Goal: Transaction & Acquisition: Obtain resource

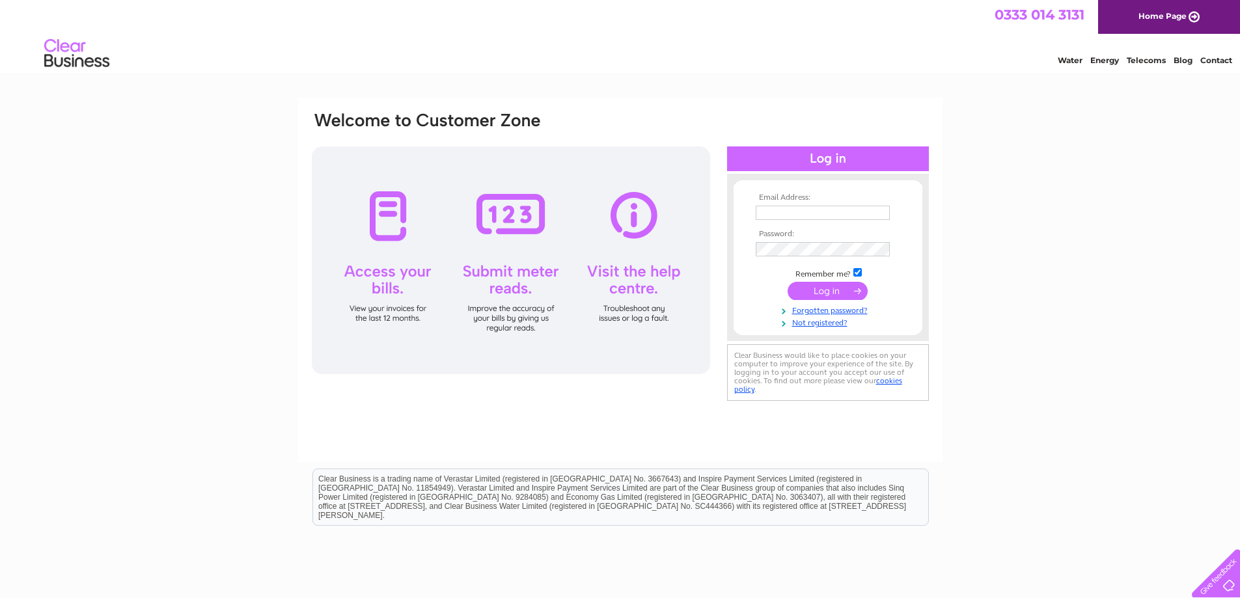
type input "[PERSON_NAME][EMAIL_ADDRESS][DOMAIN_NAME]"
drag, startPoint x: 832, startPoint y: 288, endPoint x: 847, endPoint y: 279, distance: 17.0
click at [832, 288] on input "submit" at bounding box center [827, 291] width 80 height 18
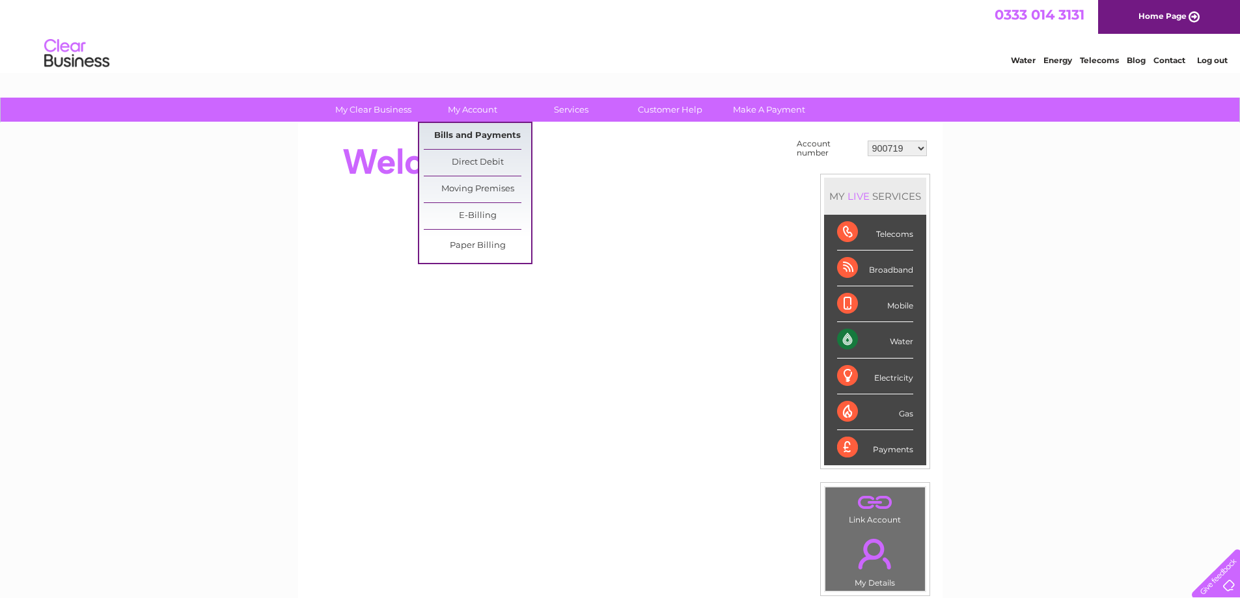
click at [475, 132] on link "Bills and Payments" at bounding box center [477, 136] width 107 height 26
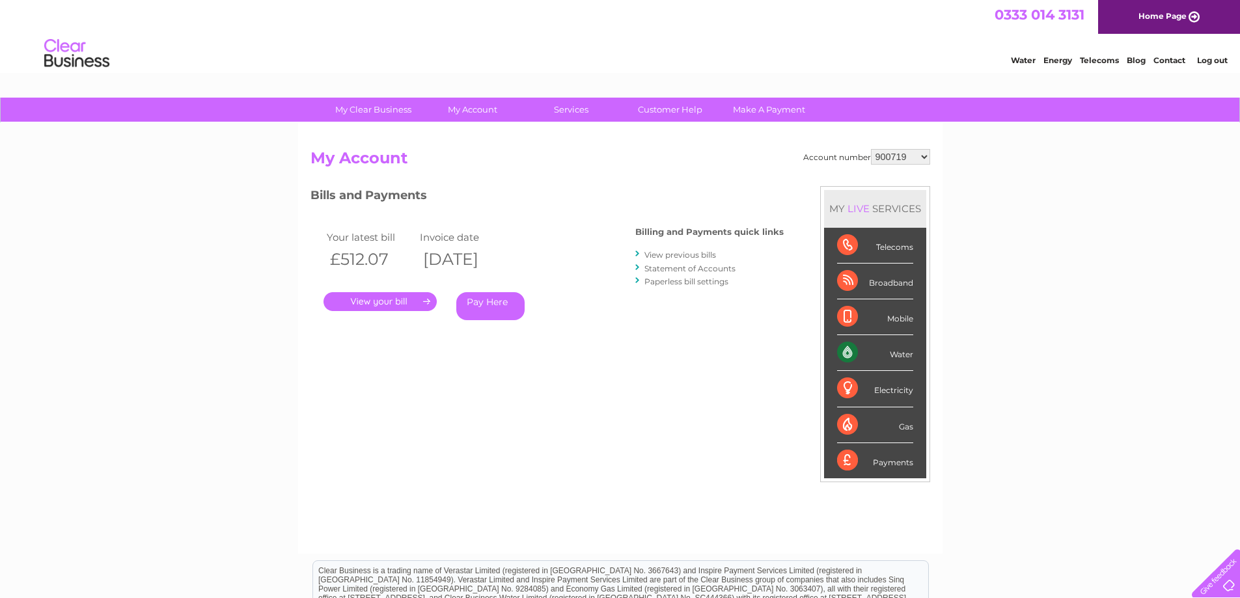
click at [922, 157] on select "900719 900720 900721 900722 900724 907163 917749 919306 921360 928449 931316 93…" at bounding box center [900, 157] width 59 height 16
select select "900722"
click at [871, 149] on select "900719 900720 900721 900722 900724 907163 917749 919306 921360 928449 931316 93…" at bounding box center [900, 157] width 59 height 16
click at [400, 302] on link "." at bounding box center [379, 301] width 113 height 19
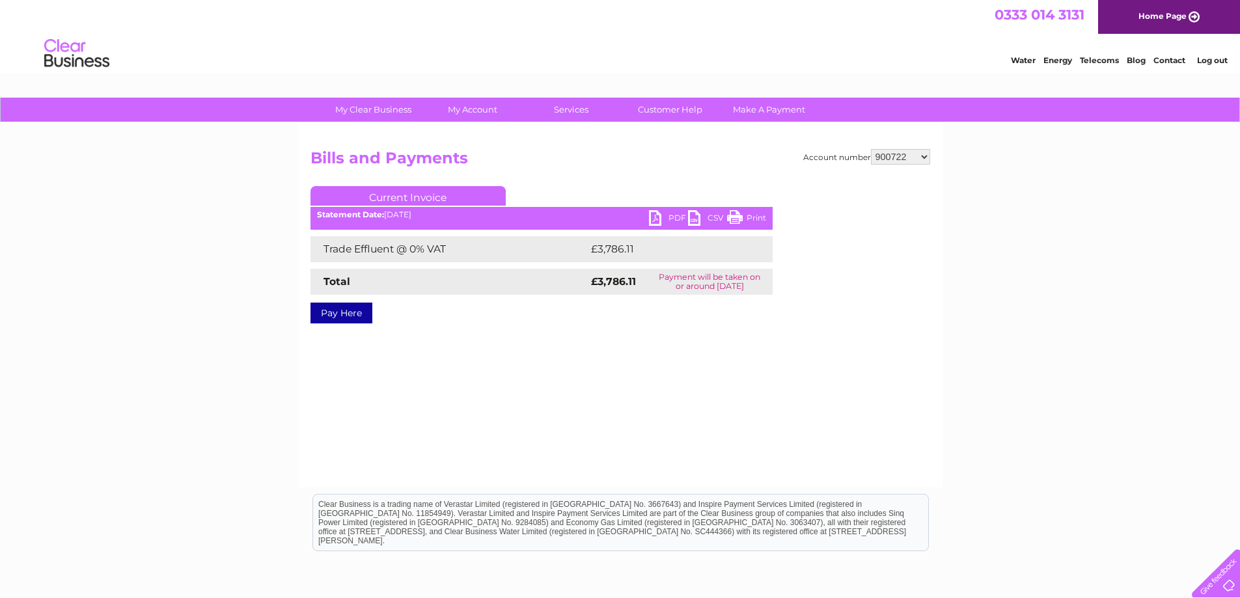
click at [679, 217] on link "PDF" at bounding box center [668, 219] width 39 height 19
click at [1207, 59] on link "Log out" at bounding box center [1212, 60] width 31 height 10
